Goal: Information Seeking & Learning: Find specific page/section

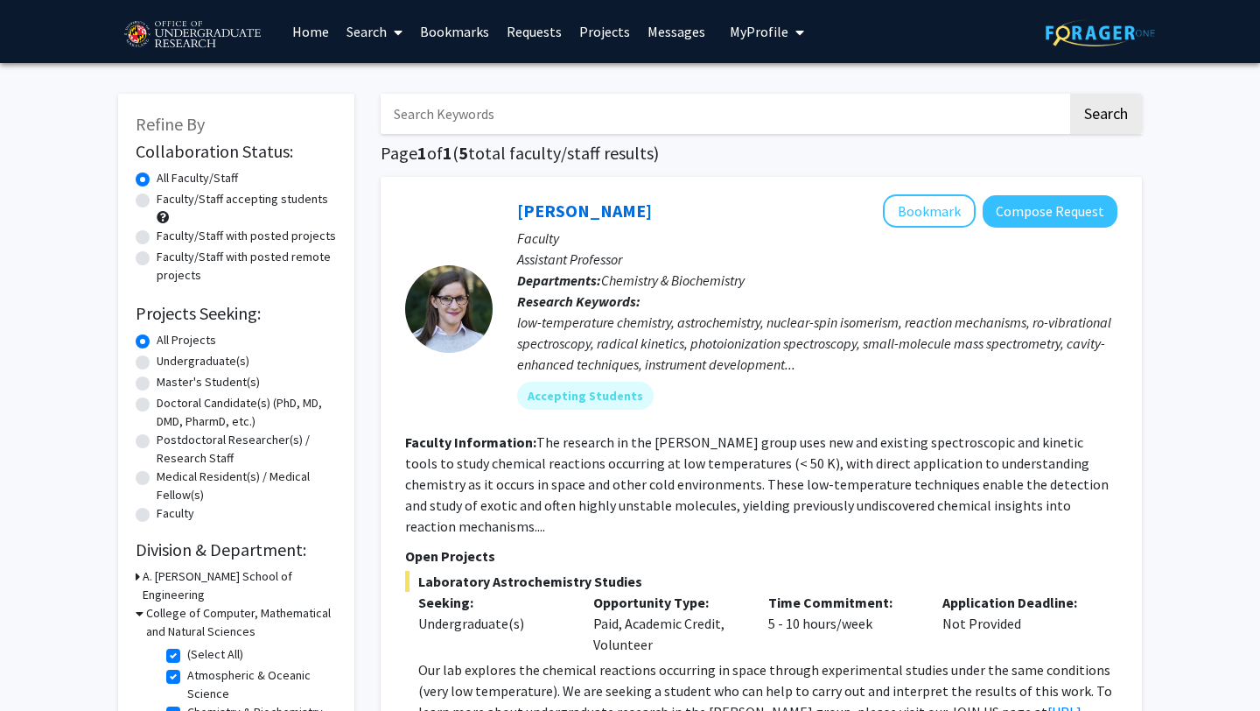
click at [378, 32] on link "Search" at bounding box center [375, 31] width 74 height 61
click at [607, 33] on link "Projects" at bounding box center [605, 31] width 68 height 61
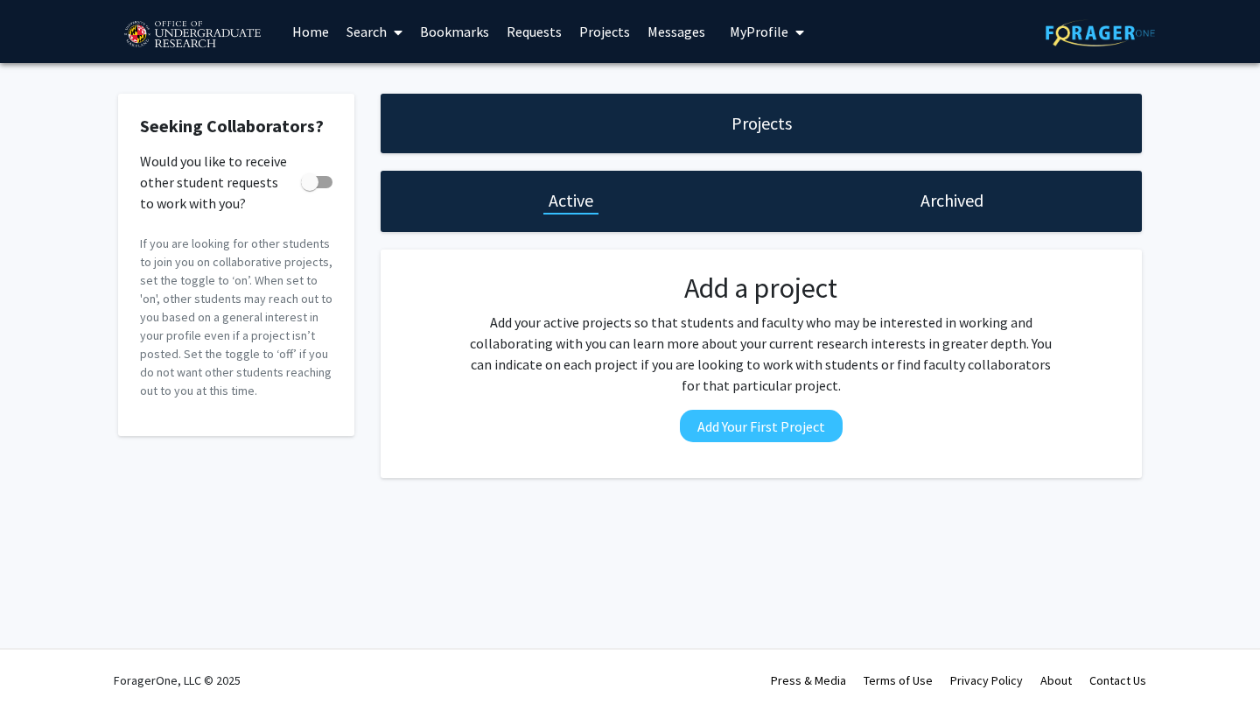
click at [390, 39] on span at bounding box center [395, 32] width 16 height 61
click at [389, 121] on span "Students" at bounding box center [391, 115] width 107 height 35
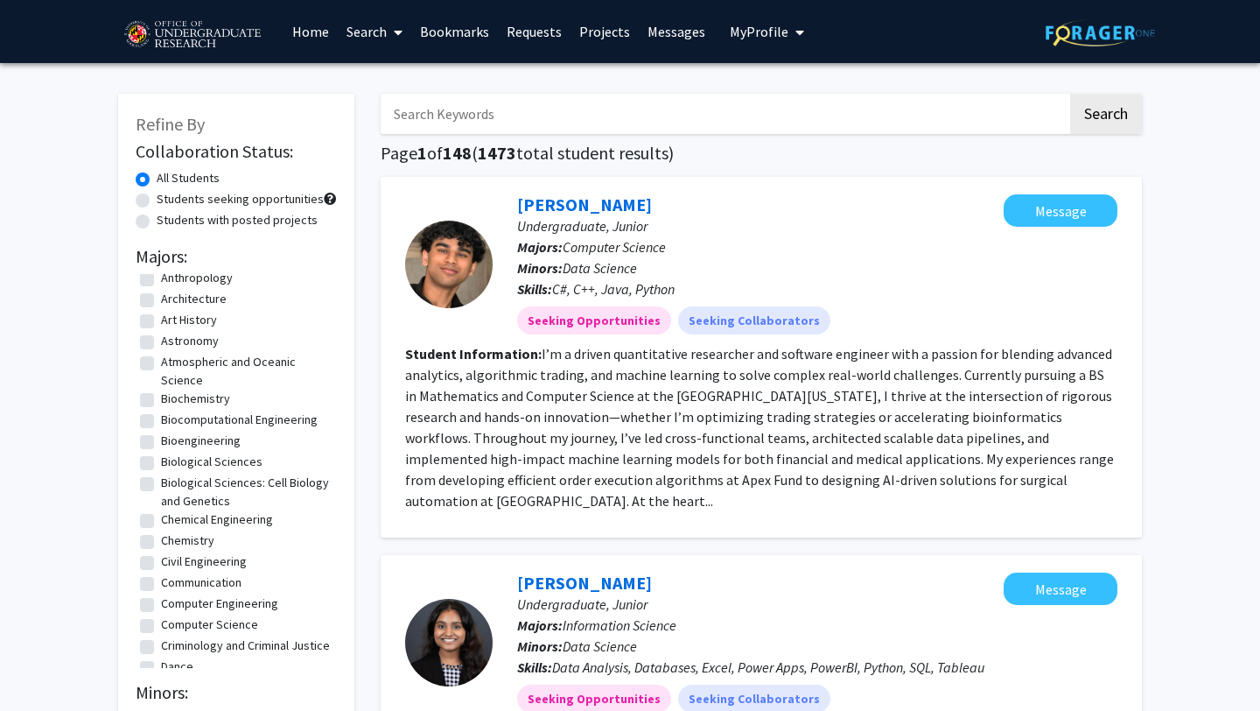
scroll to position [131, 0]
click at [161, 399] on label "Biochemistry" at bounding box center [195, 398] width 69 height 18
click at [161, 399] on input "Biochemistry" at bounding box center [166, 394] width 11 height 11
checkbox input "true"
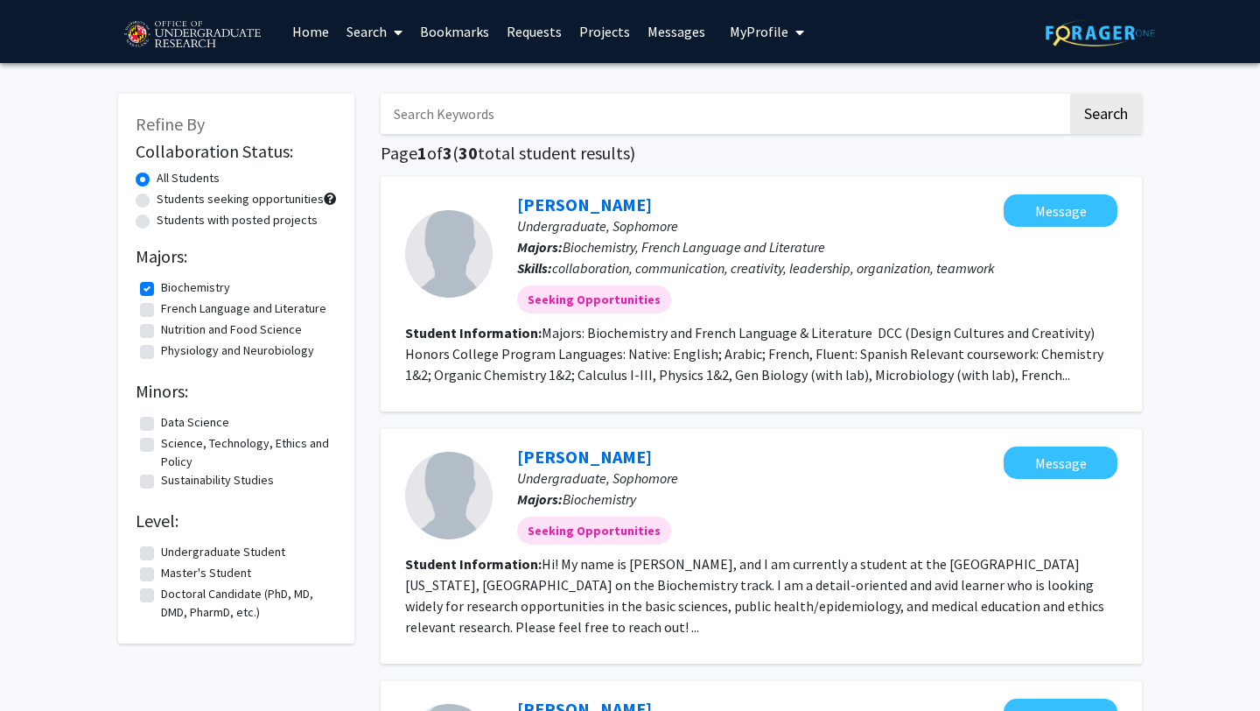
click at [161, 289] on label "Biochemistry" at bounding box center [195, 287] width 69 height 18
click at [161, 289] on input "Biochemistry" at bounding box center [166, 283] width 11 height 11
checkbox input "false"
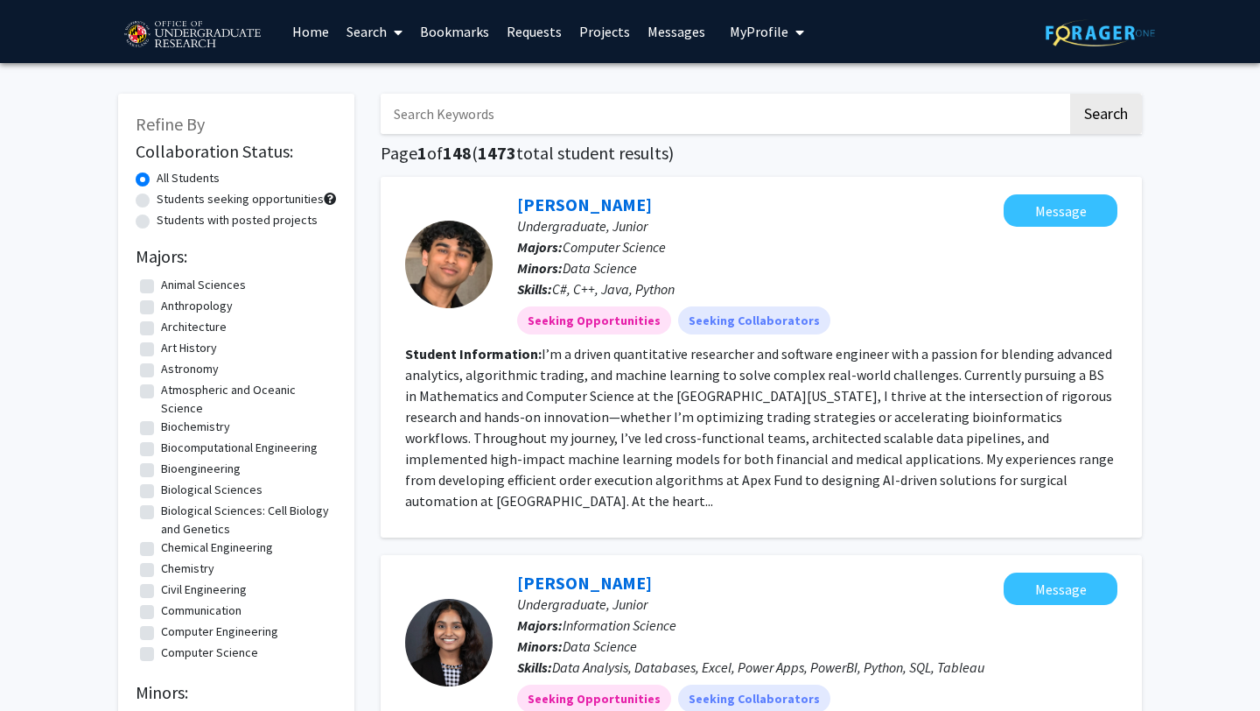
scroll to position [108, 0]
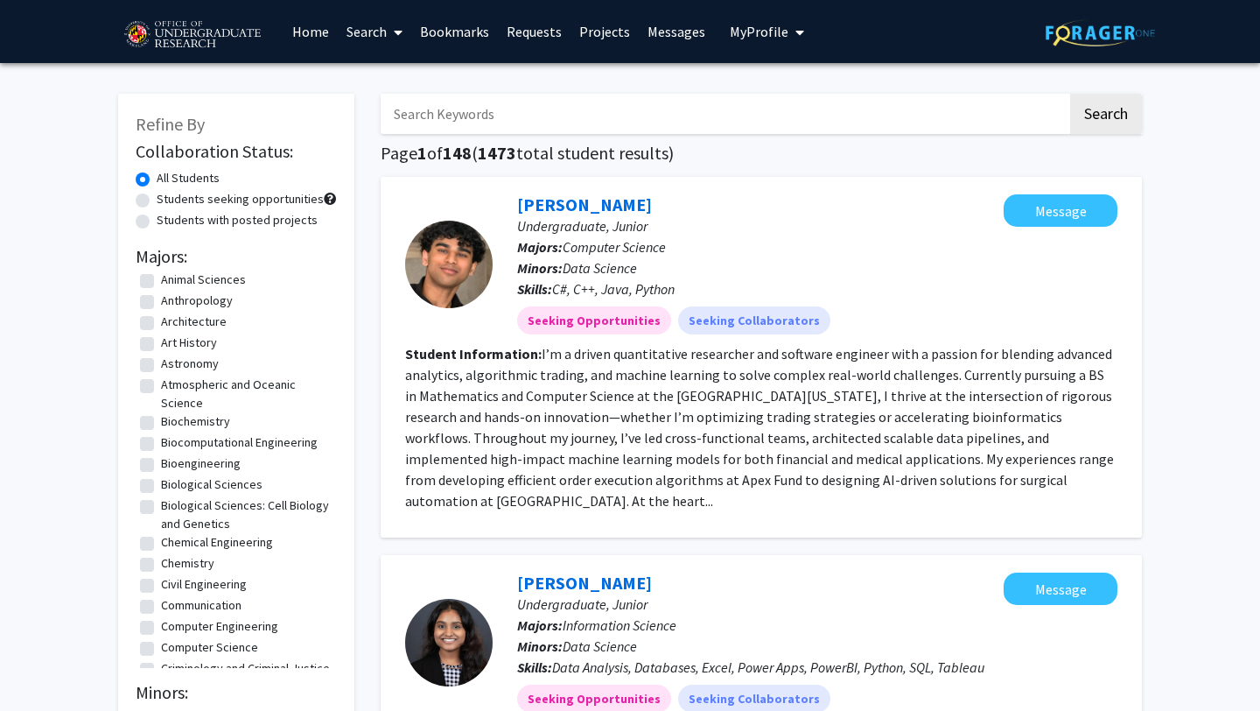
click at [161, 487] on label "Biological Sciences" at bounding box center [212, 484] width 102 height 18
click at [161, 487] on input "Biological Sciences" at bounding box center [166, 480] width 11 height 11
checkbox input "true"
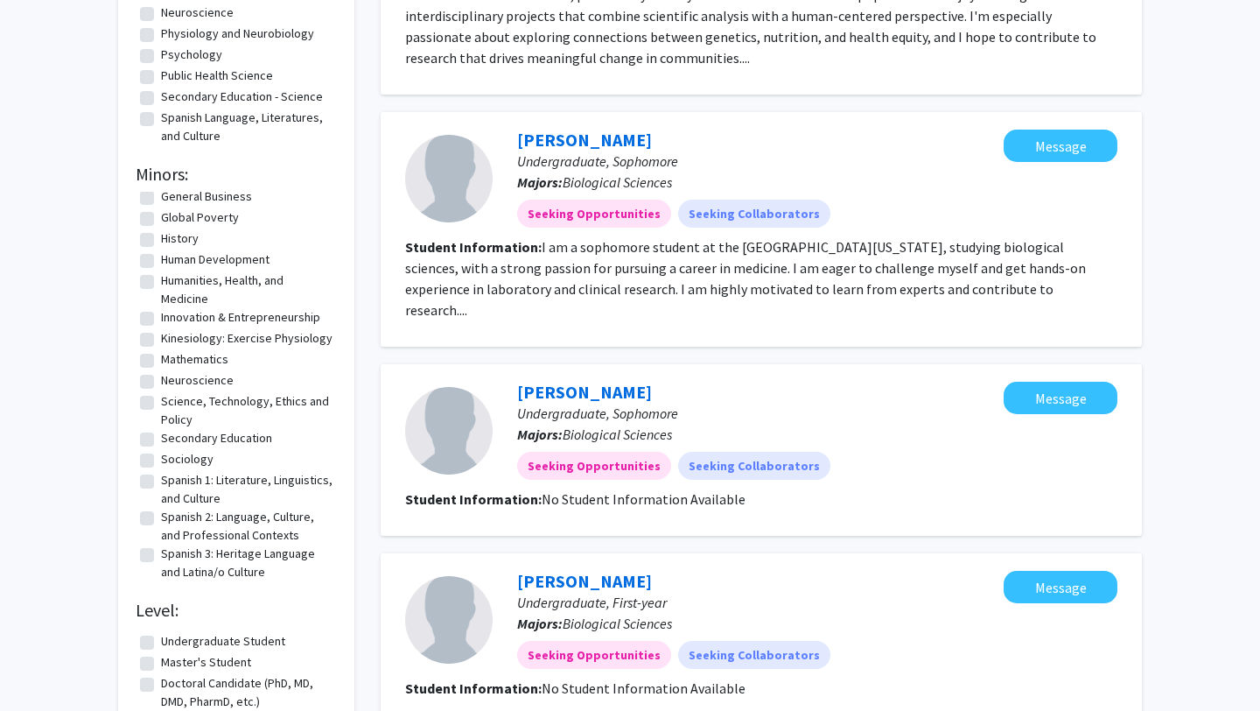
scroll to position [383, 0]
